Goal: Information Seeking & Learning: Learn about a topic

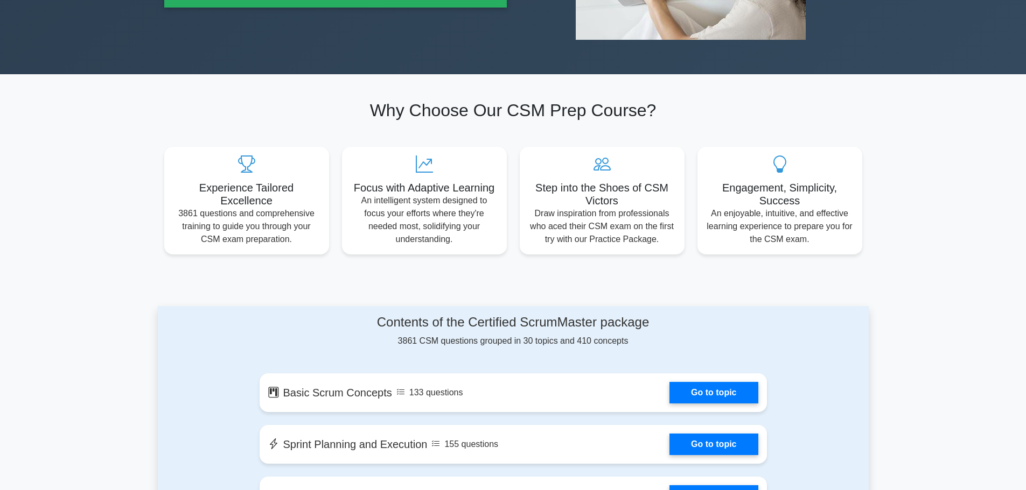
scroll to position [108, 0]
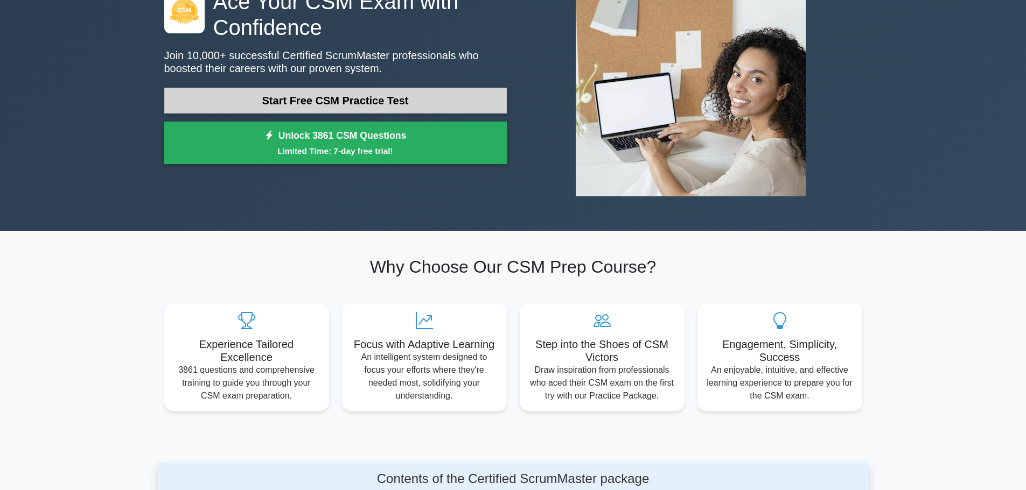
click at [352, 99] on link "Start Free CSM Practice Test" at bounding box center [335, 101] width 342 height 26
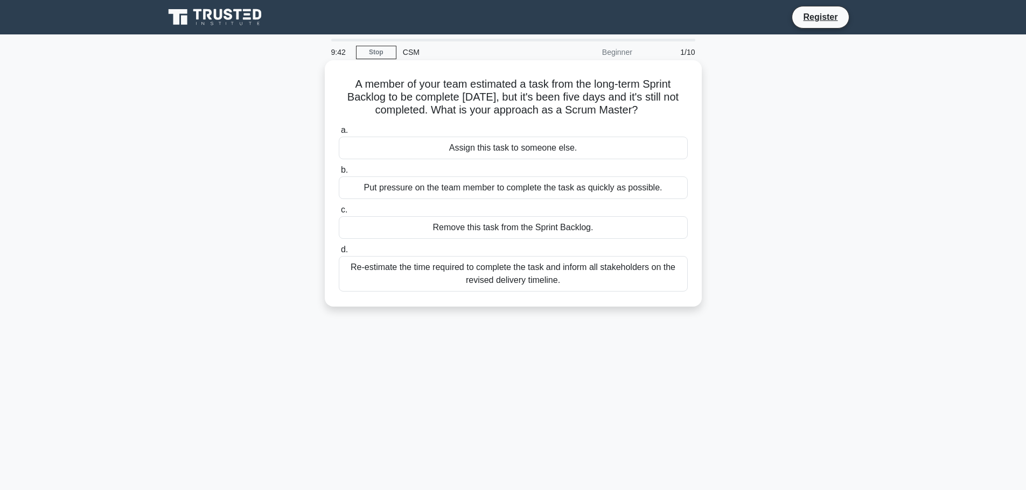
click at [513, 278] on div "Re-estimate the time required to complete the task and inform all stakeholders …" at bounding box center [513, 274] width 349 height 36
click at [339, 254] on input "d. Re-estimate the time required to complete the task and inform all stakeholde…" at bounding box center [339, 250] width 0 height 7
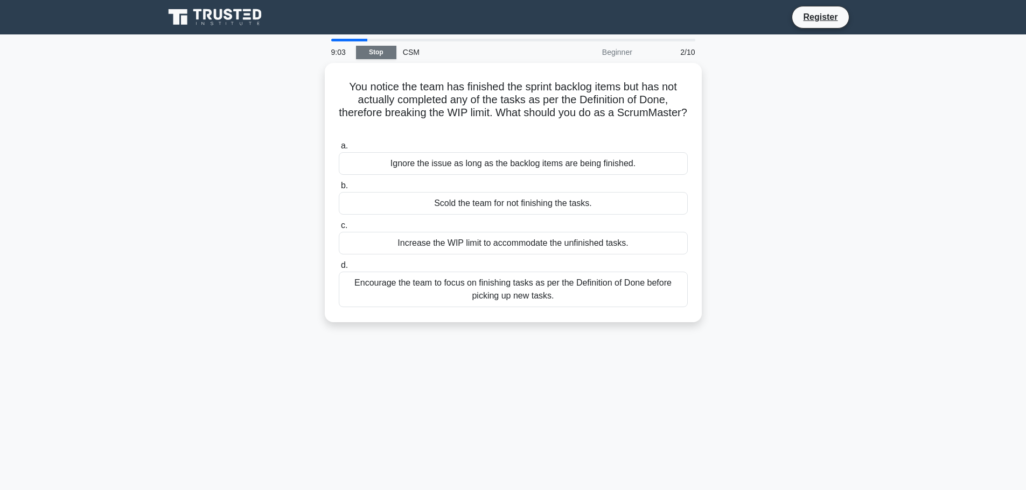
click at [378, 48] on link "Stop" at bounding box center [376, 52] width 40 height 13
